Goal: Task Accomplishment & Management: Use online tool/utility

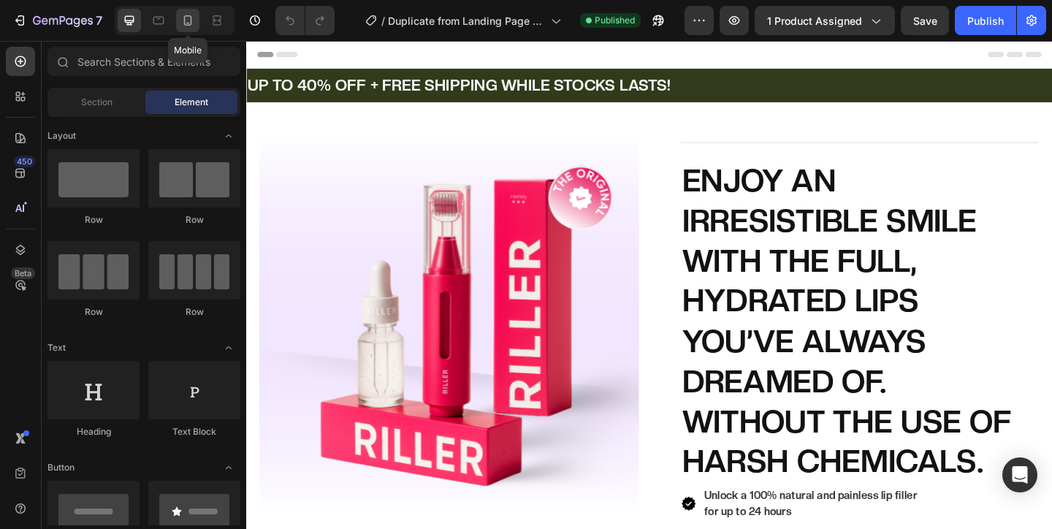
click at [189, 26] on icon at bounding box center [187, 20] width 15 height 15
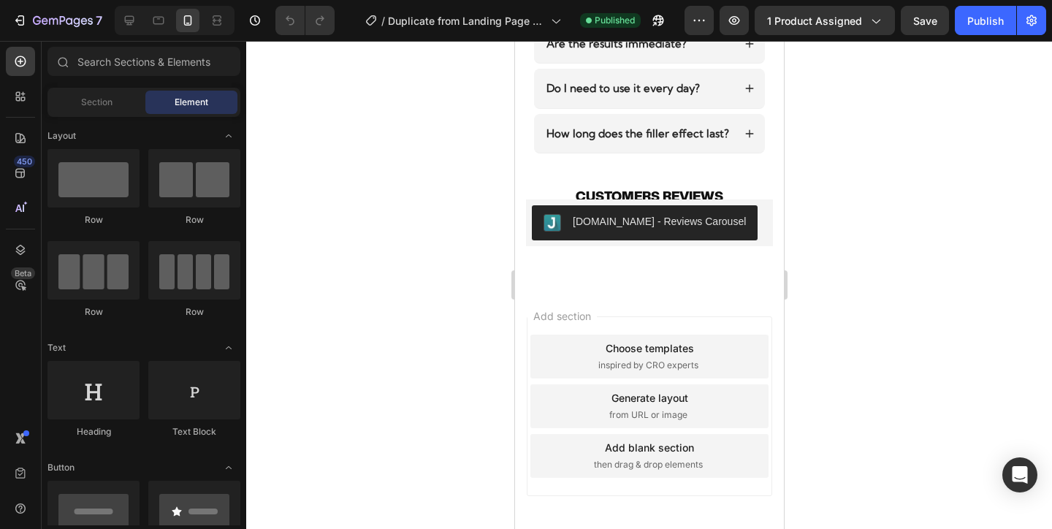
scroll to position [4708, 0]
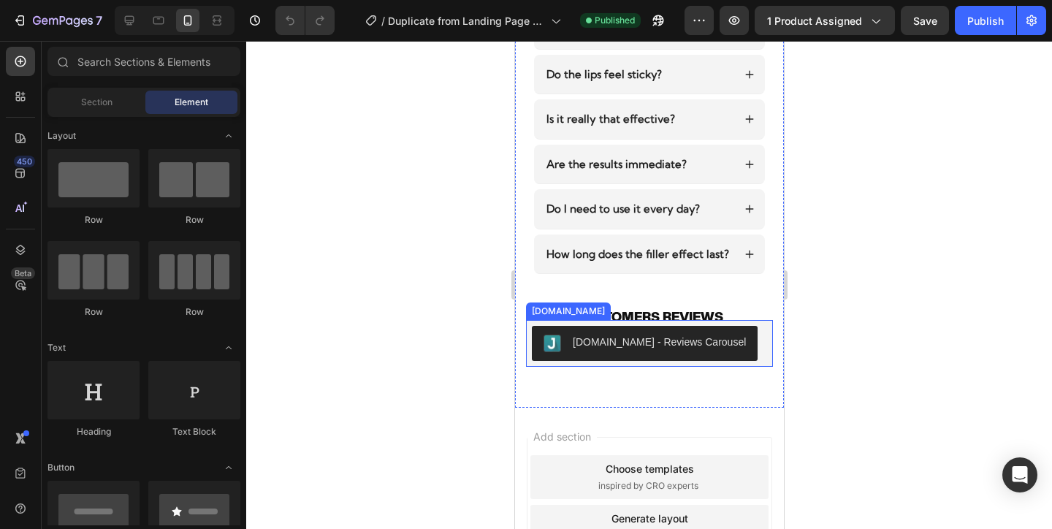
click at [530, 336] on div "[DOMAIN_NAME] - Reviews Carousel" at bounding box center [648, 343] width 247 height 47
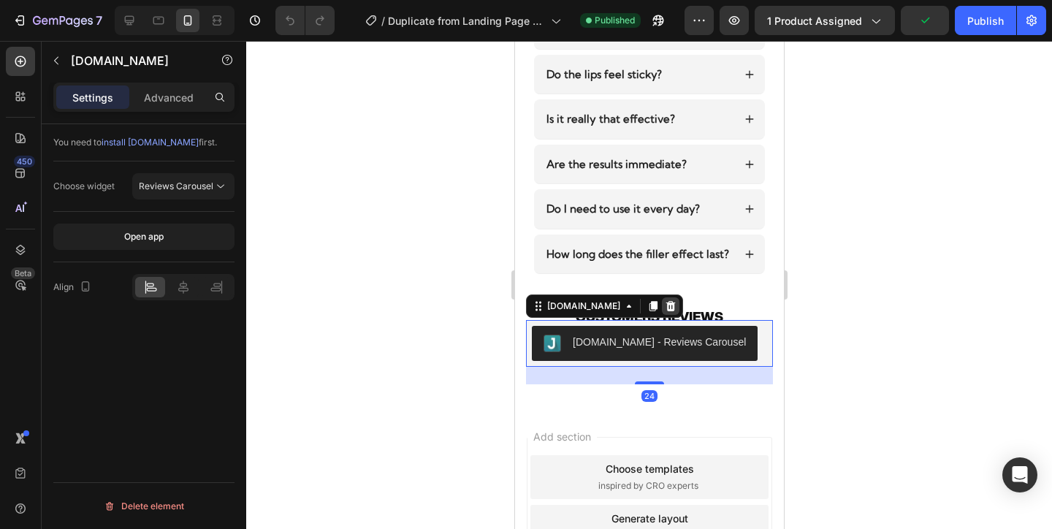
click at [666, 308] on icon at bounding box center [670, 306] width 9 height 10
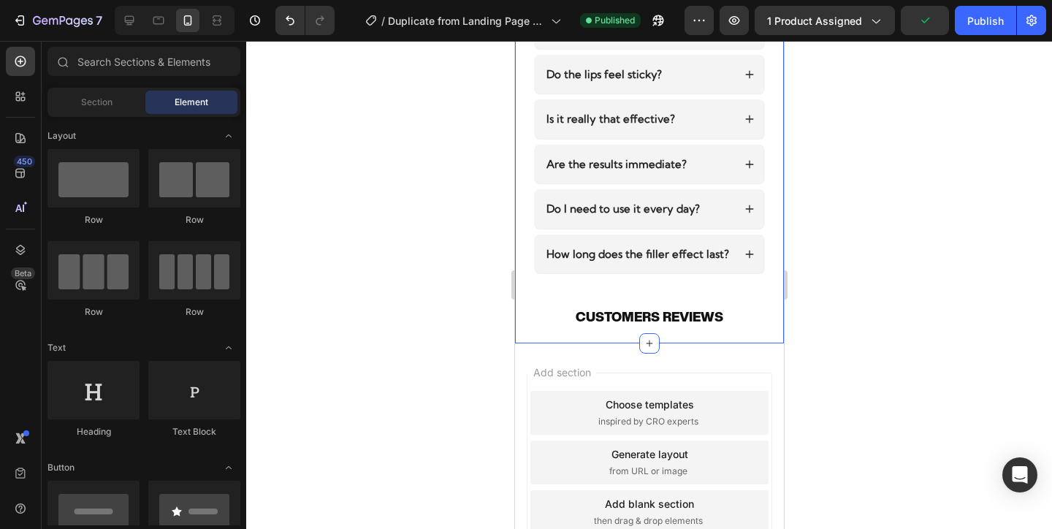
click at [684, 331] on div "HAVE QUESTIONS? WE HAVE THE ANSWERS. Heading Is it suitable for all lip types? …" at bounding box center [648, 120] width 269 height 448
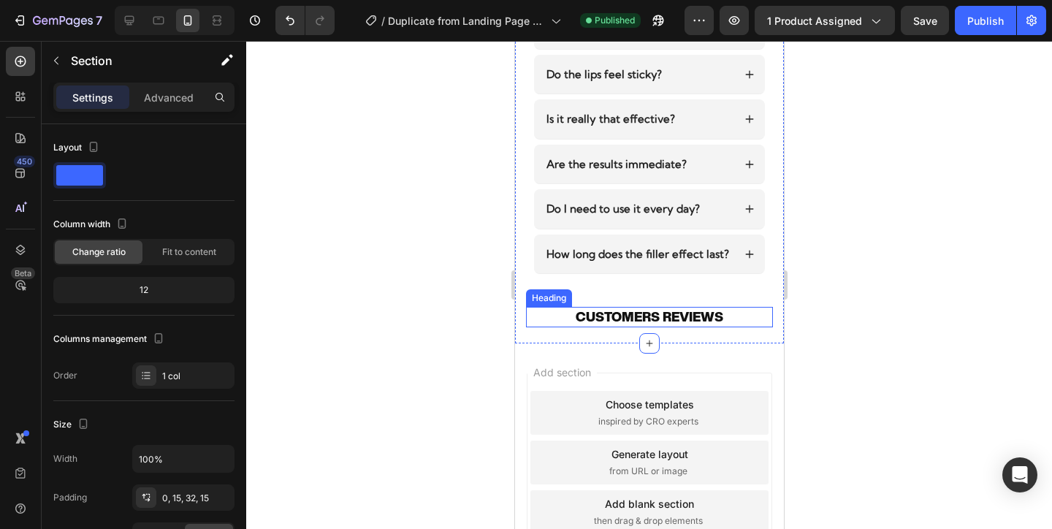
click at [733, 314] on h2 "CUSTOMERS REVIEWS" at bounding box center [648, 317] width 225 height 20
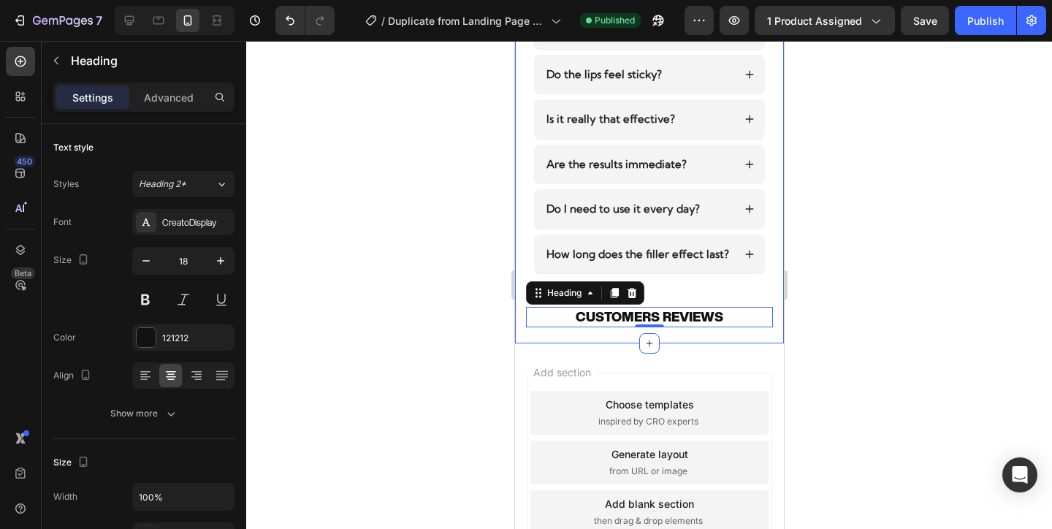
click at [723, 291] on div "HAVE QUESTIONS? WE HAVE THE ANSWERS. Heading Is it suitable for all lip types? …" at bounding box center [648, 108] width 247 height 424
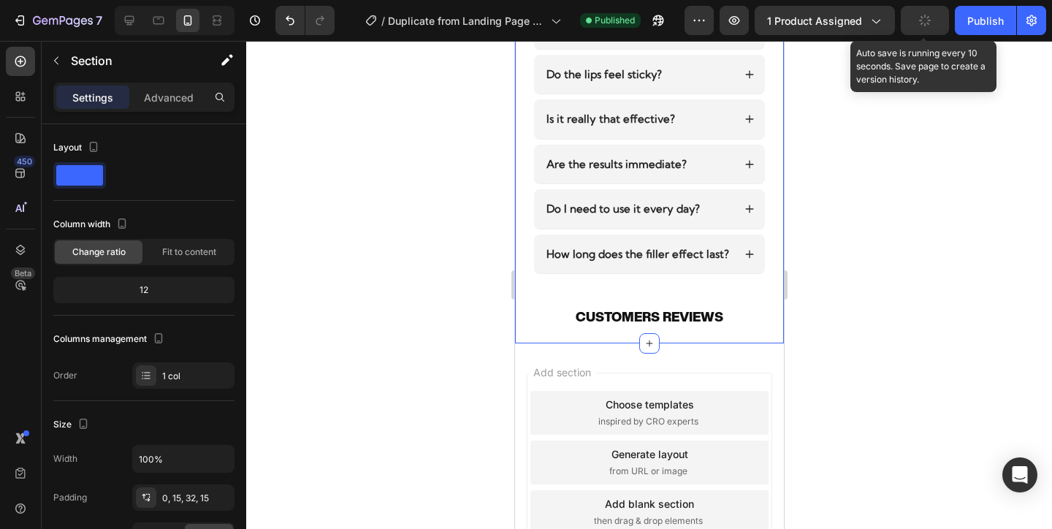
click at [933, 25] on button "button" at bounding box center [925, 20] width 48 height 29
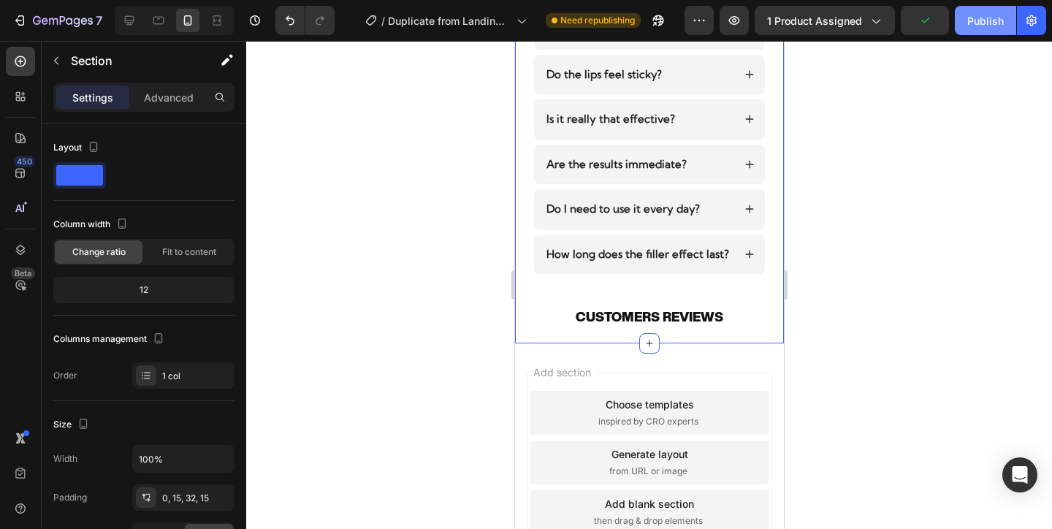
click at [982, 26] on div "Publish" at bounding box center [985, 20] width 37 height 15
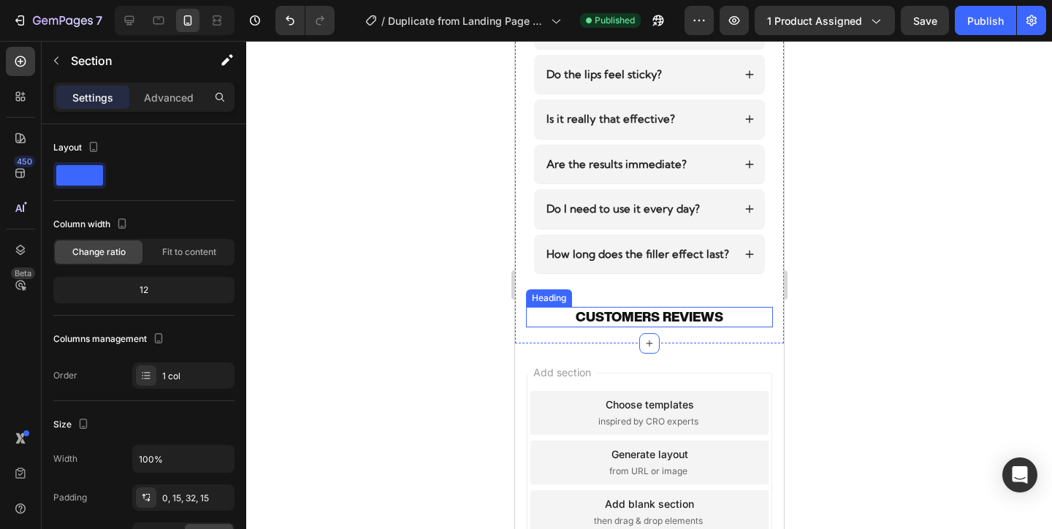
click at [745, 321] on h2 "CUSTOMERS REVIEWS" at bounding box center [648, 317] width 225 height 20
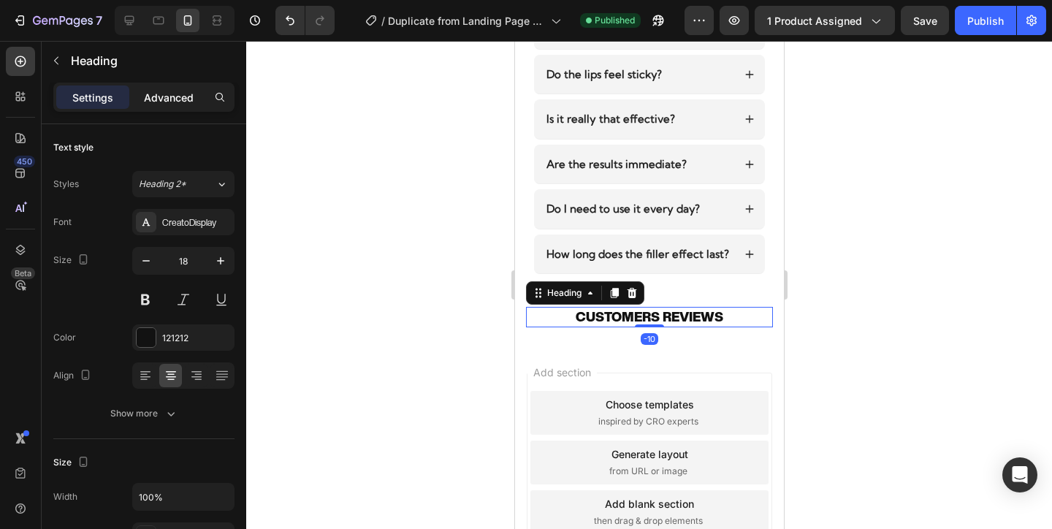
click at [166, 94] on p "Advanced" at bounding box center [169, 97] width 50 height 15
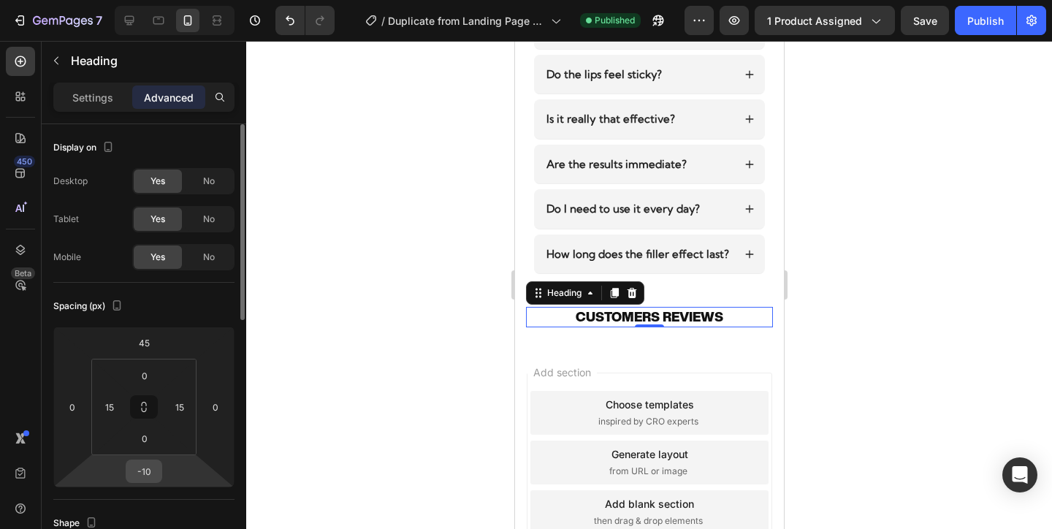
click at [152, 468] on input "-10" at bounding box center [143, 471] width 29 height 22
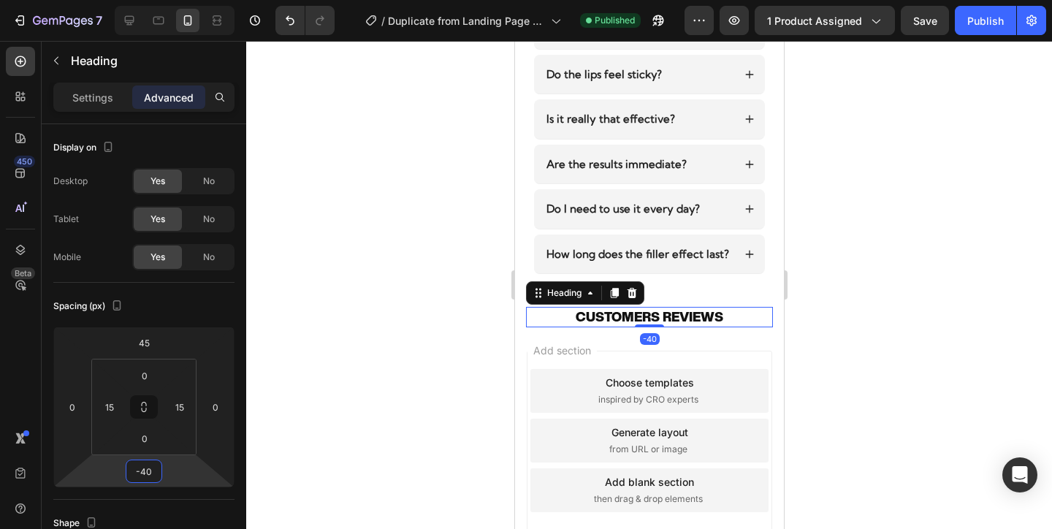
type input "-40"
click at [975, 26] on div "Publish" at bounding box center [985, 20] width 37 height 15
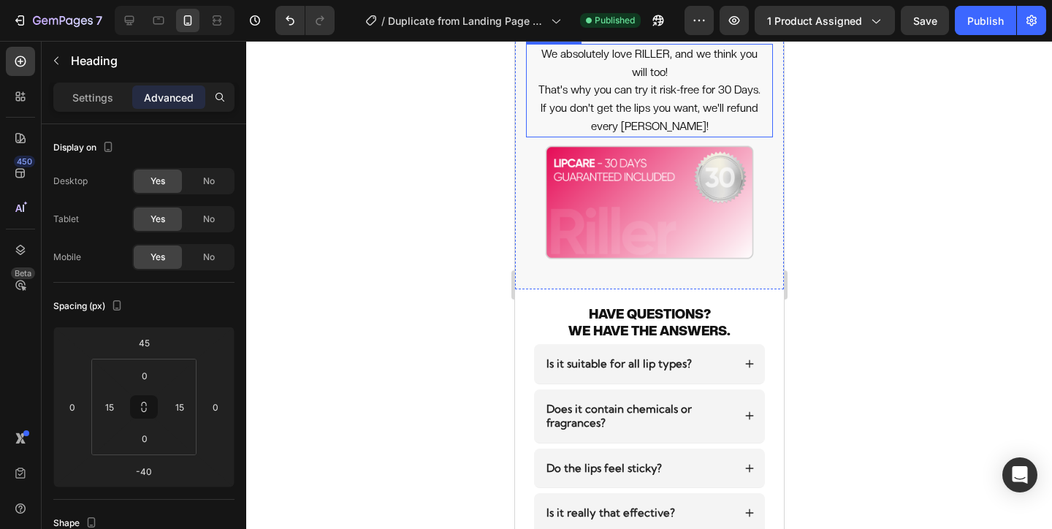
scroll to position [4321, 0]
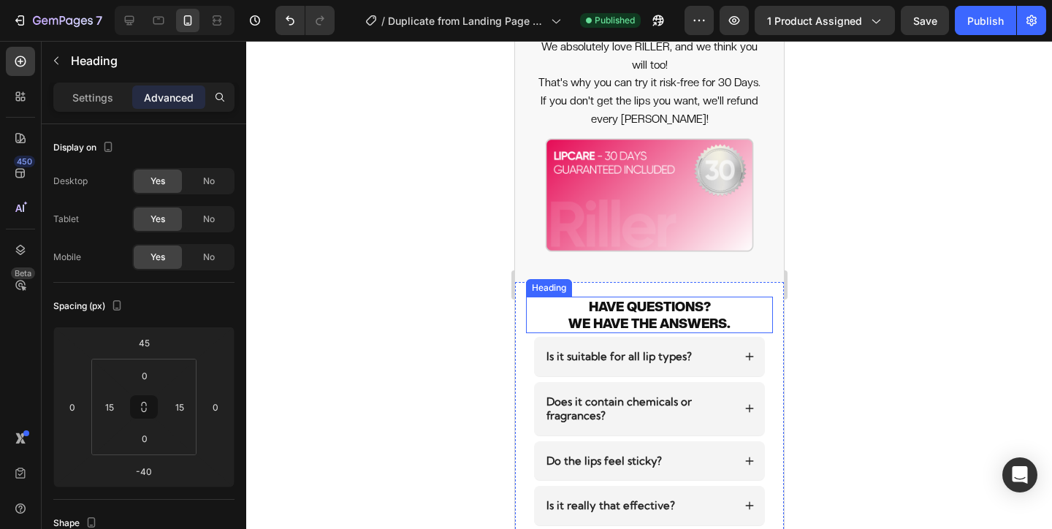
click at [742, 324] on h2 "HAVE QUESTIONS? WE HAVE THE ANSWERS." at bounding box center [648, 315] width 225 height 37
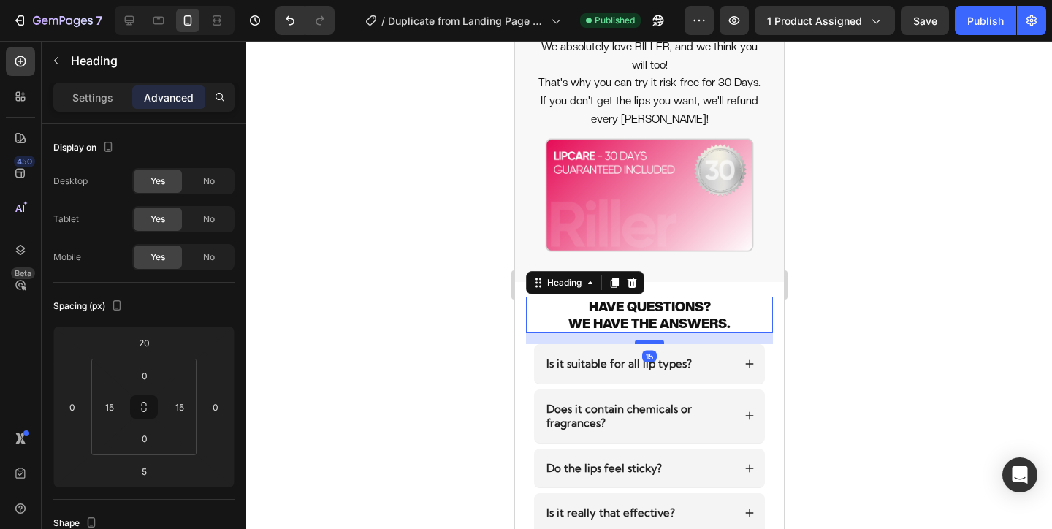
click at [652, 341] on div at bounding box center [648, 342] width 29 height 4
type input "15"
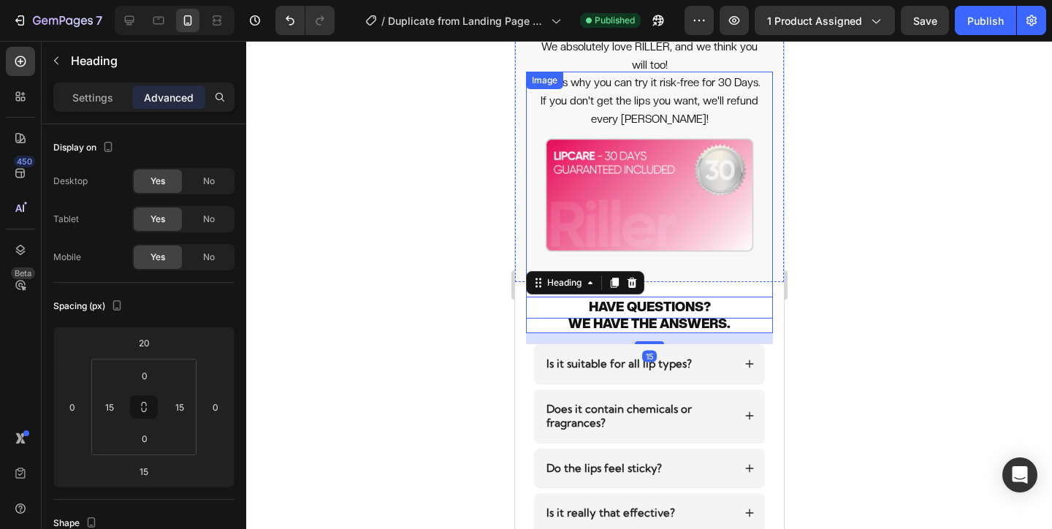
click at [714, 275] on img at bounding box center [648, 195] width 247 height 247
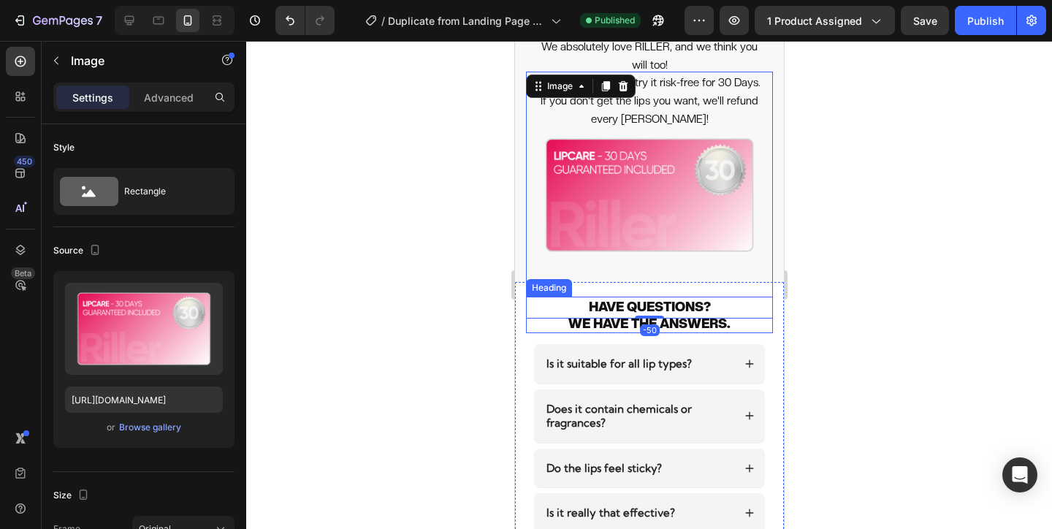
click at [746, 325] on h2 "HAVE QUESTIONS? WE HAVE THE ANSWERS." at bounding box center [648, 315] width 225 height 37
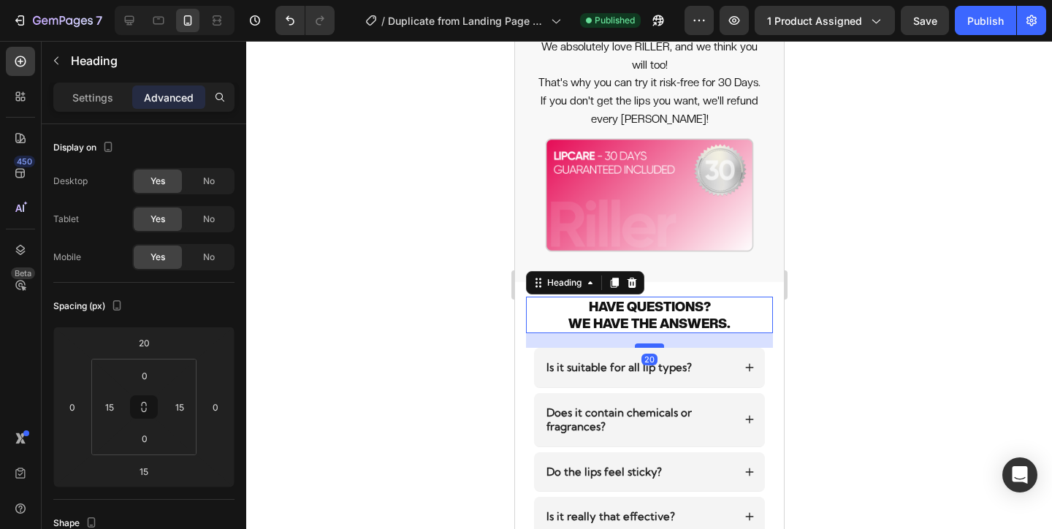
click at [652, 346] on div at bounding box center [648, 345] width 29 height 4
type input "20"
click at [723, 346] on div "20" at bounding box center [648, 340] width 247 height 15
click at [716, 320] on h2 "HAVE QUESTIONS? WE HAVE THE ANSWERS." at bounding box center [648, 315] width 225 height 37
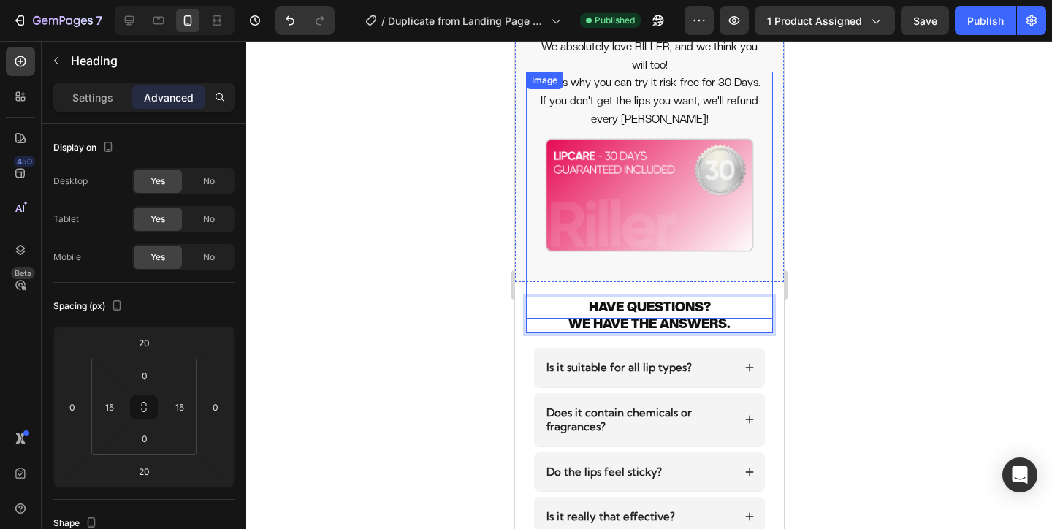
click at [732, 249] on img at bounding box center [648, 195] width 247 height 247
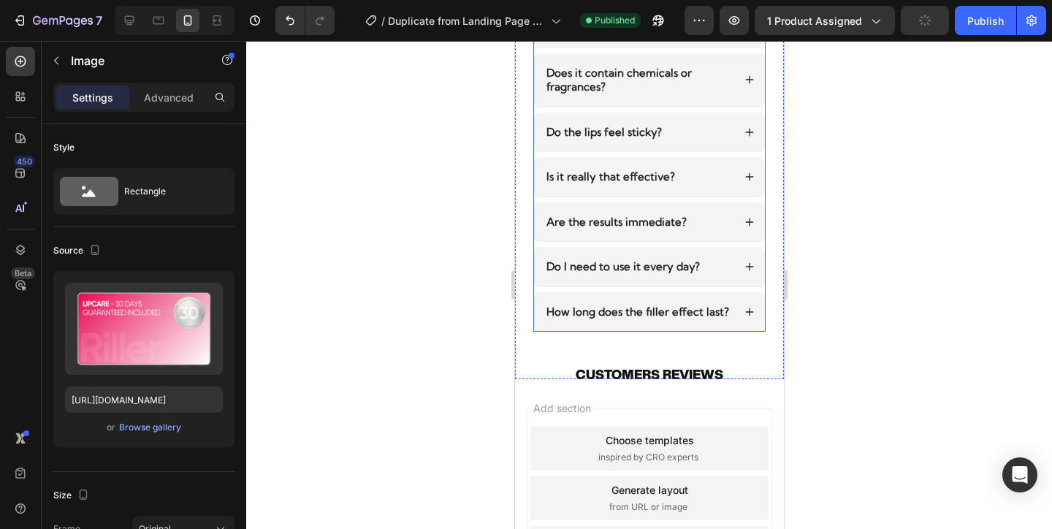
scroll to position [4672, 0]
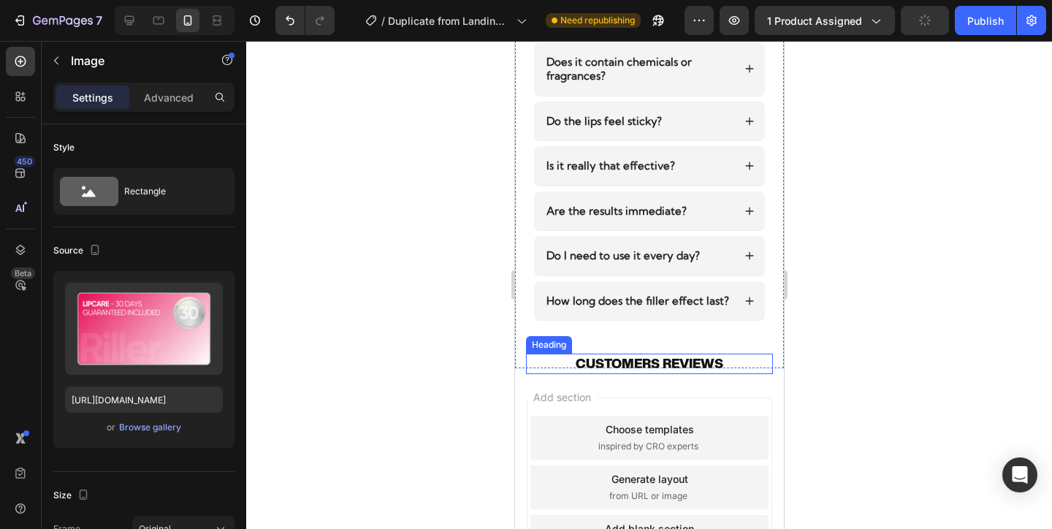
click at [720, 365] on h2 "CUSTOMERS REVIEWS" at bounding box center [648, 364] width 225 height 20
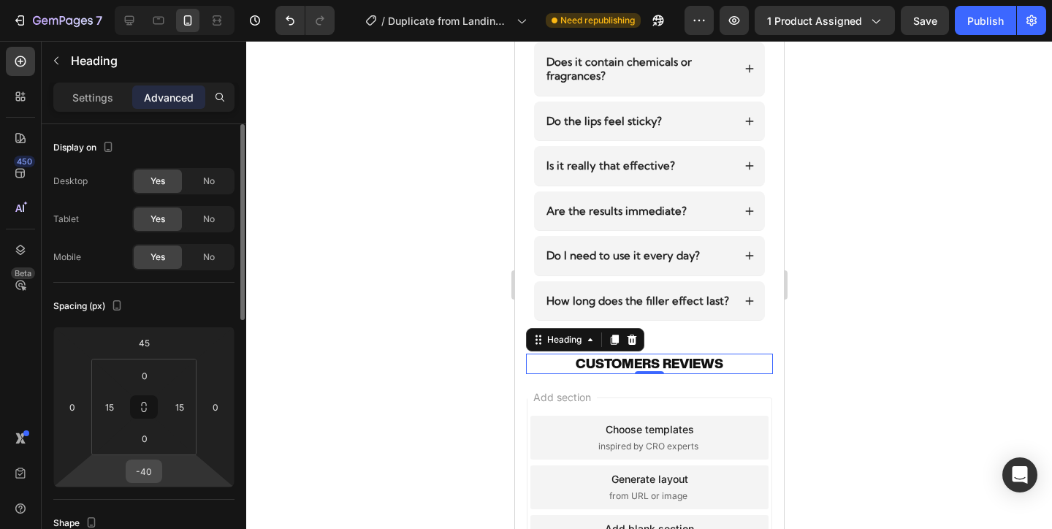
click at [156, 465] on input "-40" at bounding box center [143, 471] width 29 height 22
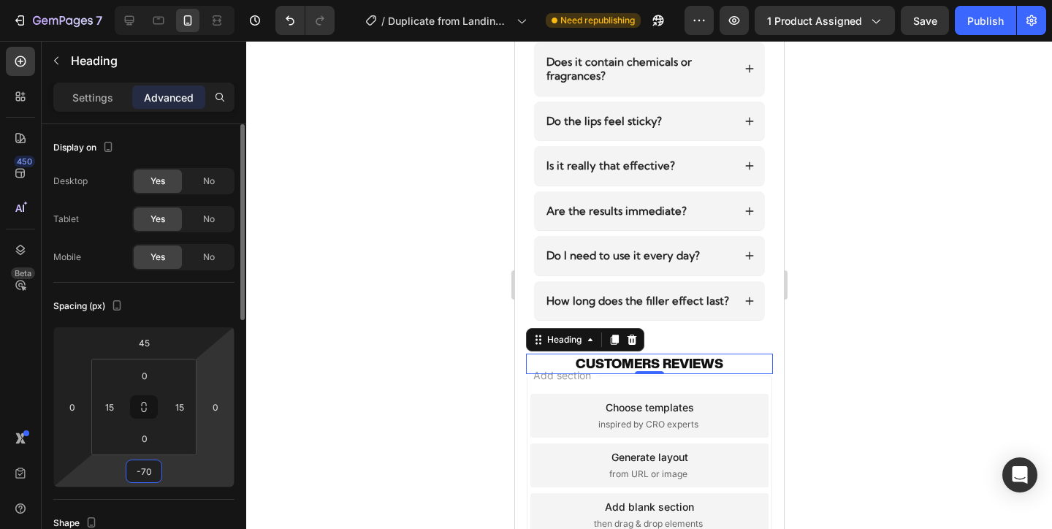
type input "-7"
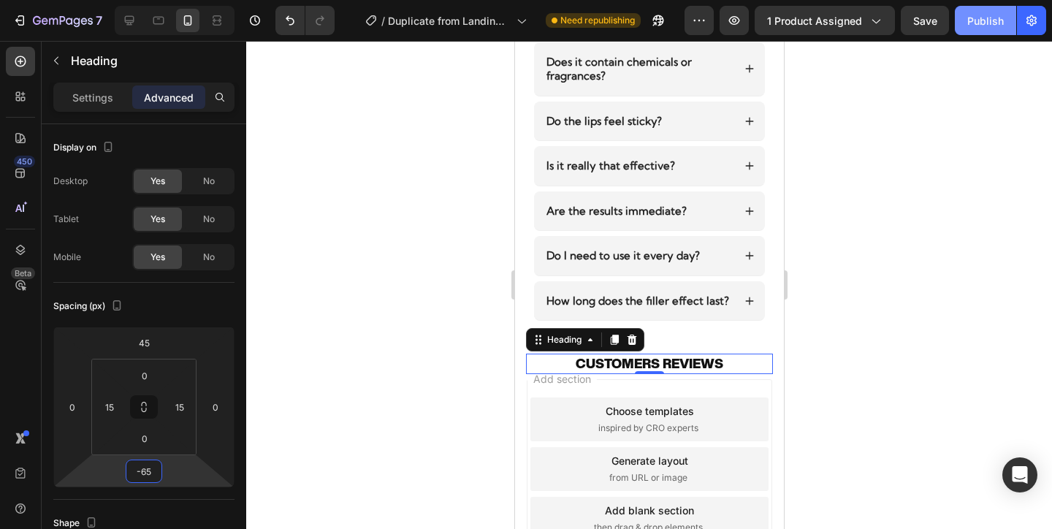
type input "-65"
click at [971, 20] on div "Publish" at bounding box center [985, 20] width 37 height 15
